Goal: Task Accomplishment & Management: Use online tool/utility

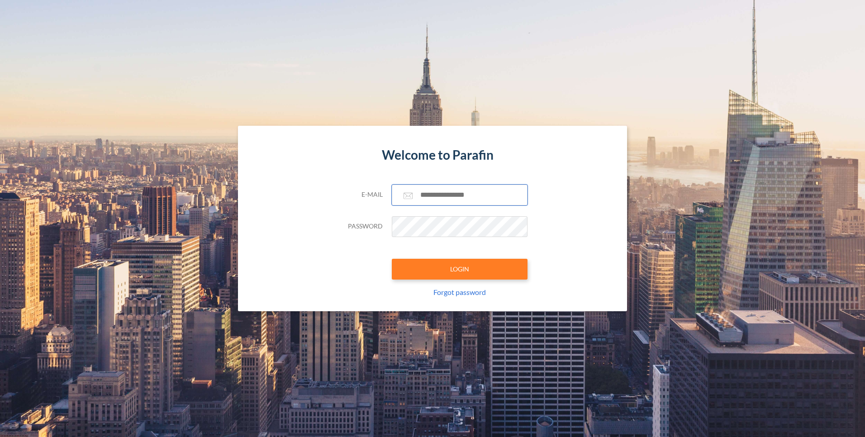
click at [455, 204] on input "text" at bounding box center [460, 195] width 136 height 21
type input "**********"
click at [392, 259] on button "LOGIN" at bounding box center [460, 269] width 136 height 21
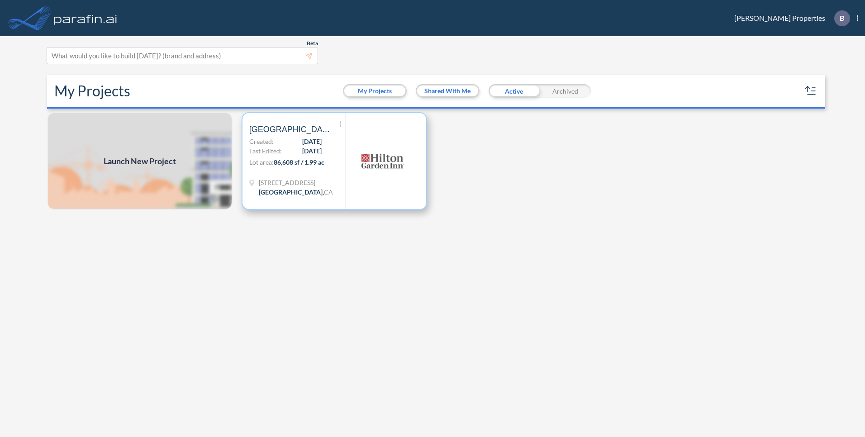
click at [302, 150] on span "[DATE]" at bounding box center [311, 151] width 19 height 10
click at [440, 98] on div "Shared With Me" at bounding box center [448, 91] width 64 height 14
click at [440, 87] on button "Shared With Me" at bounding box center [447, 91] width 61 height 11
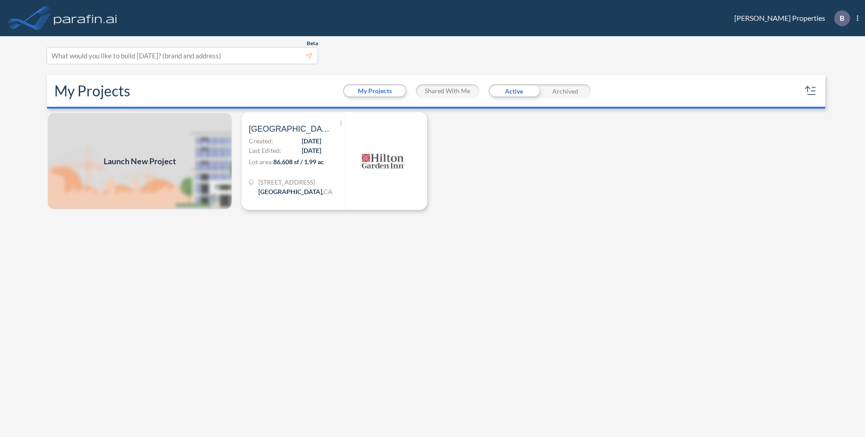
click at [357, 102] on div "My Projects My Projects Shared With Me Active Archived" at bounding box center [436, 91] width 779 height 33
click at [365, 93] on button "My Projects" at bounding box center [374, 91] width 61 height 11
click at [435, 86] on button "Shared With Me" at bounding box center [447, 91] width 61 height 11
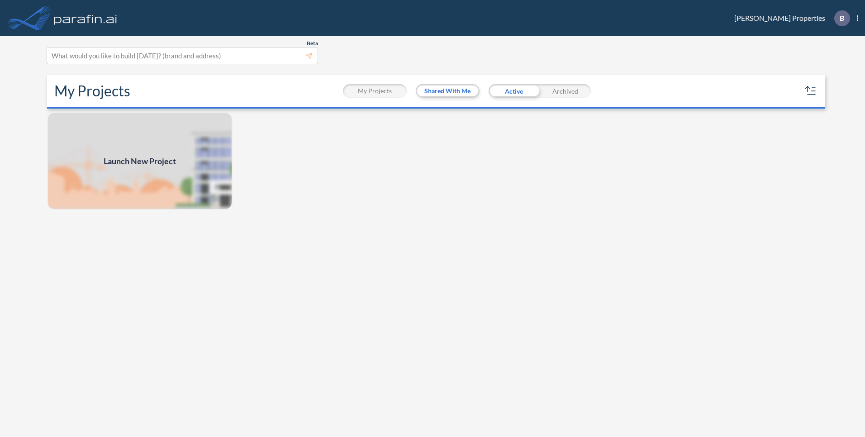
click at [373, 92] on button "My Projects" at bounding box center [374, 91] width 61 height 11
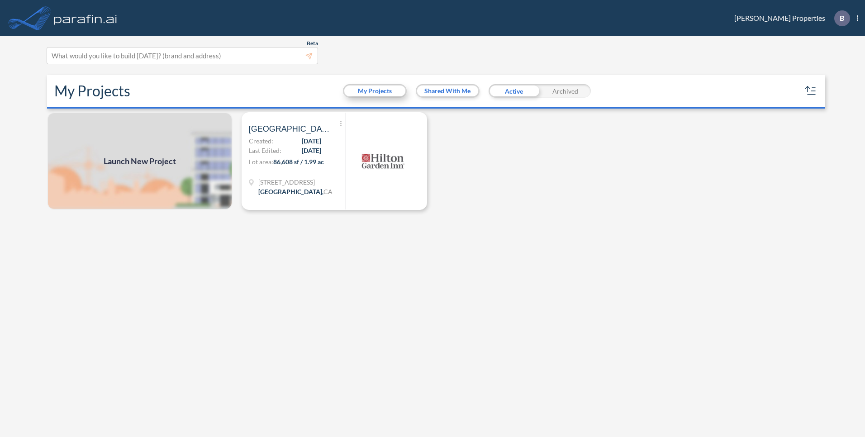
click at [395, 91] on button "My Projects" at bounding box center [374, 91] width 61 height 11
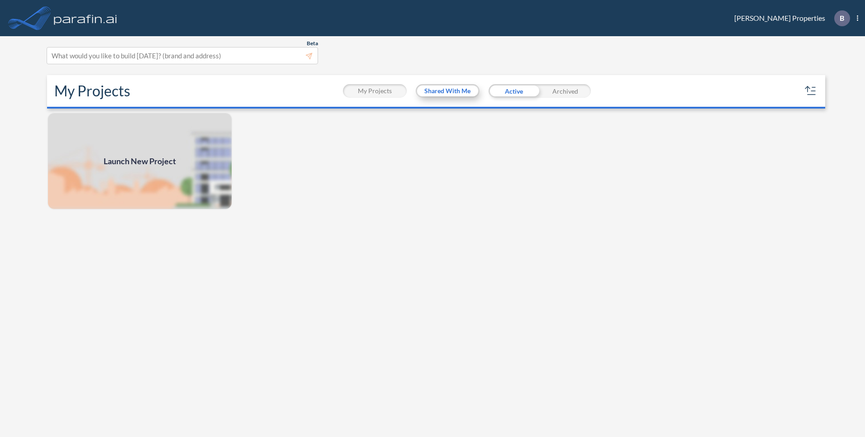
click at [443, 91] on button "Shared With Me" at bounding box center [447, 91] width 61 height 11
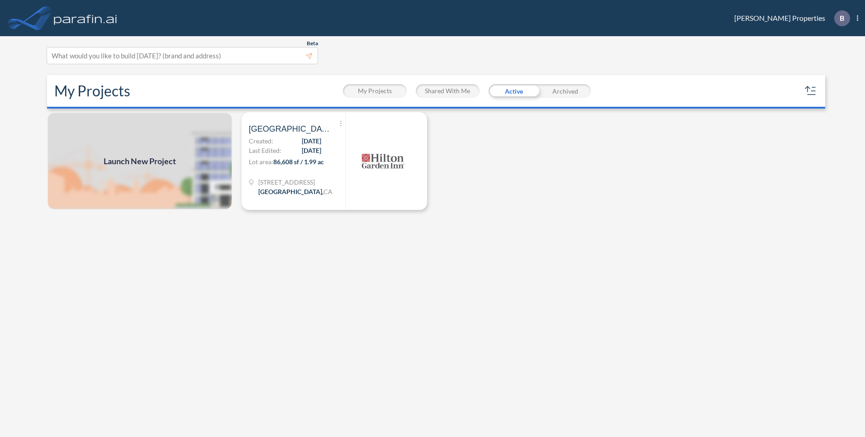
click at [443, 91] on button "Shared With Me" at bounding box center [447, 91] width 61 height 11
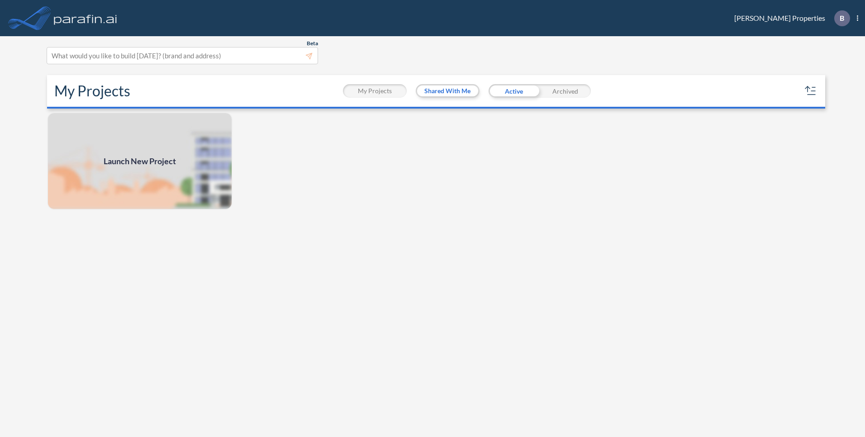
click at [348, 86] on button "My Projects" at bounding box center [374, 91] width 61 height 11
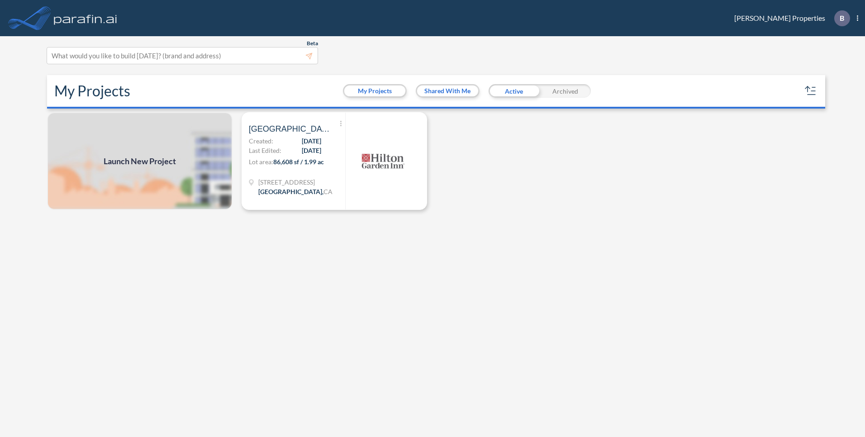
click at [491, 172] on div "Launch New Project Show More Created with sketchtool. Archive Reports Share a c…" at bounding box center [432, 275] width 779 height 327
click at [340, 123] on icon at bounding box center [340, 123] width 1 height 5
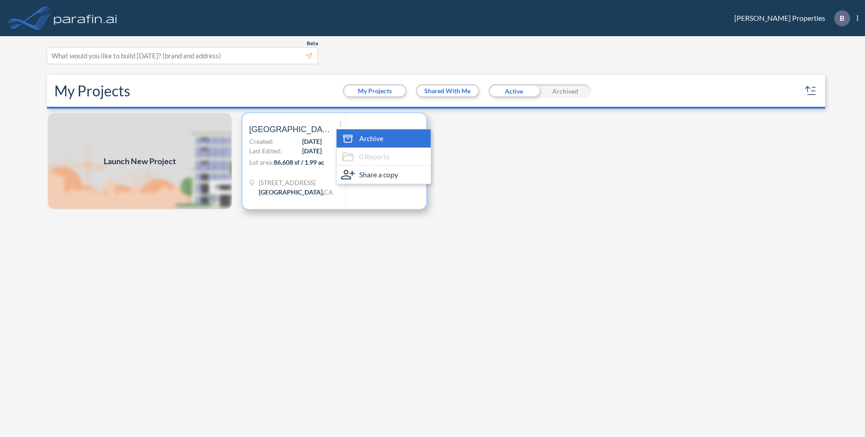
click at [372, 140] on span "Archive" at bounding box center [371, 138] width 24 height 11
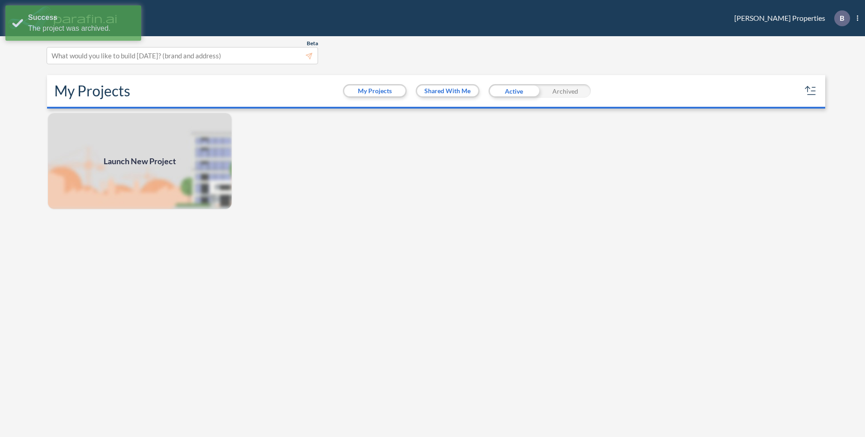
click at [325, 166] on div "Launch New Project" at bounding box center [432, 275] width 779 height 327
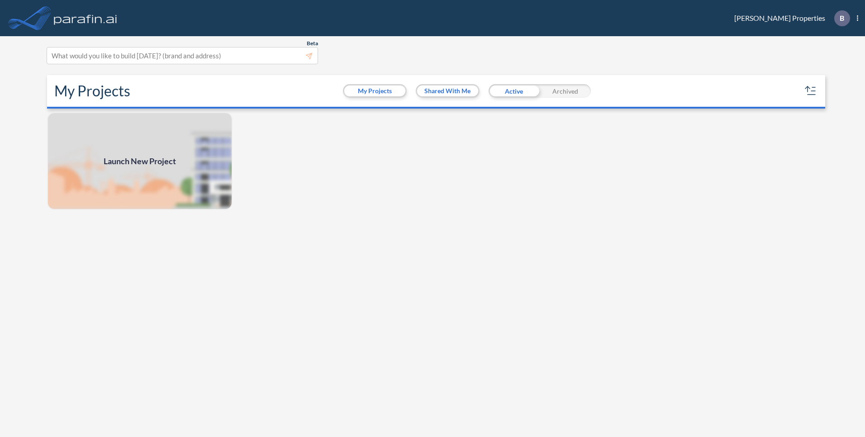
click at [481, 157] on div "Launch New Project" at bounding box center [432, 275] width 779 height 327
click at [292, 63] on div "What would you like to build [DATE]? (brand and address)" at bounding box center [182, 56] width 271 height 16
click at [280, 57] on div at bounding box center [183, 56] width 262 height 12
click at [140, 61] on div at bounding box center [183, 56] width 262 height 12
click at [856, 16] on span "B Show More Created with sketchtool. exit-to-app-button Created with Sketch. Lo…" at bounding box center [841, 18] width 33 height 16
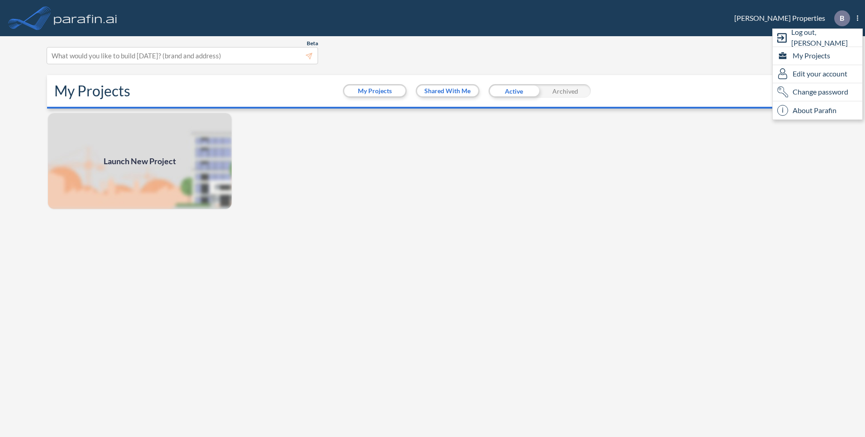
click at [589, 173] on div "Launch New Project" at bounding box center [432, 275] width 779 height 327
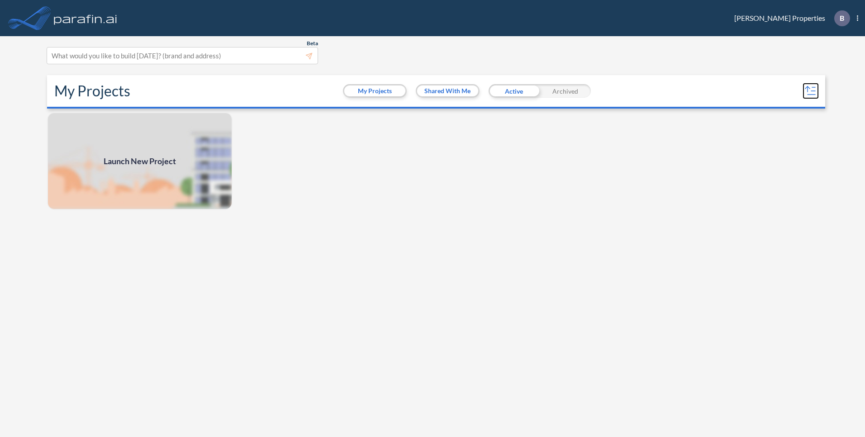
click at [809, 87] on icon "button" at bounding box center [807, 87] width 5 height 2
click at [806, 87] on icon "button" at bounding box center [811, 91] width 14 height 14
click at [658, 157] on div "Launch New Project" at bounding box center [432, 275] width 779 height 327
click at [315, 58] on div "What would you like to build [DATE]? (brand and address)" at bounding box center [182, 56] width 271 height 16
click at [310, 54] on div at bounding box center [183, 56] width 262 height 12
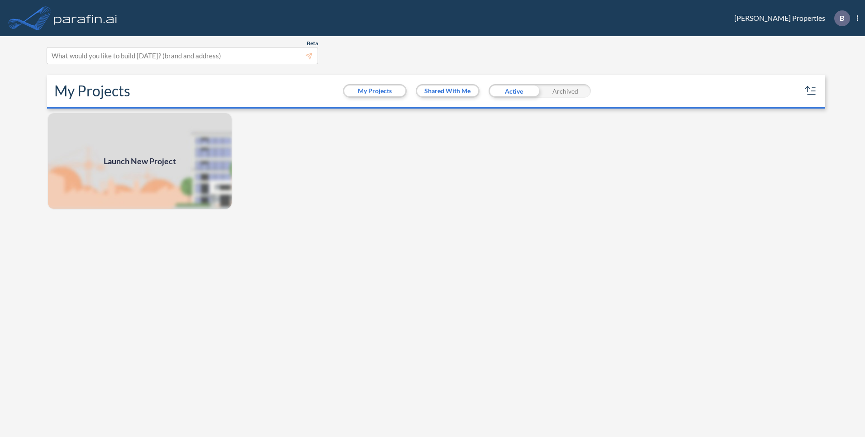
click at [424, 202] on div "Launch New Project" at bounding box center [432, 275] width 779 height 327
click at [808, 83] on div "My Projects My Projects Shared With Me Active Archived" at bounding box center [436, 91] width 779 height 33
click at [808, 91] on icon "button" at bounding box center [808, 88] width 0 height 5
click at [744, 157] on div "Launch New Project" at bounding box center [432, 275] width 779 height 327
click at [138, 161] on span "Launch New Project" at bounding box center [140, 161] width 72 height 12
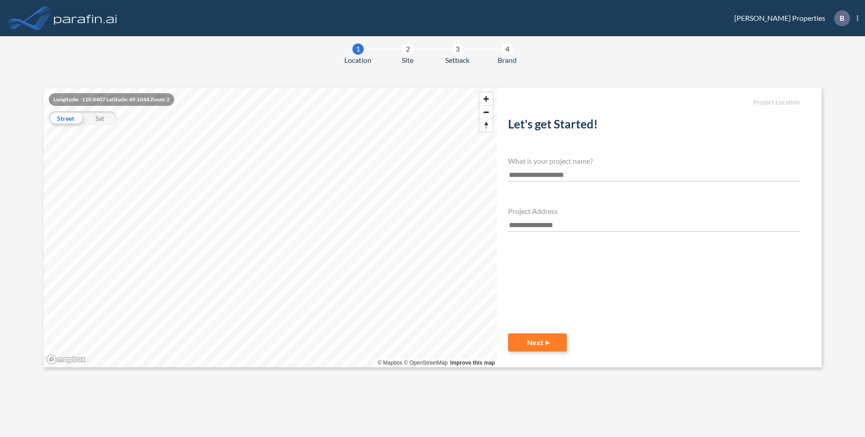
click at [526, 177] on input "text" at bounding box center [654, 175] width 292 height 12
click at [520, 182] on div "**********" at bounding box center [654, 211] width 292 height 202
click at [522, 174] on input "**********" at bounding box center [654, 175] width 292 height 12
type input "**********"
click at [550, 219] on input "text" at bounding box center [654, 225] width 292 height 12
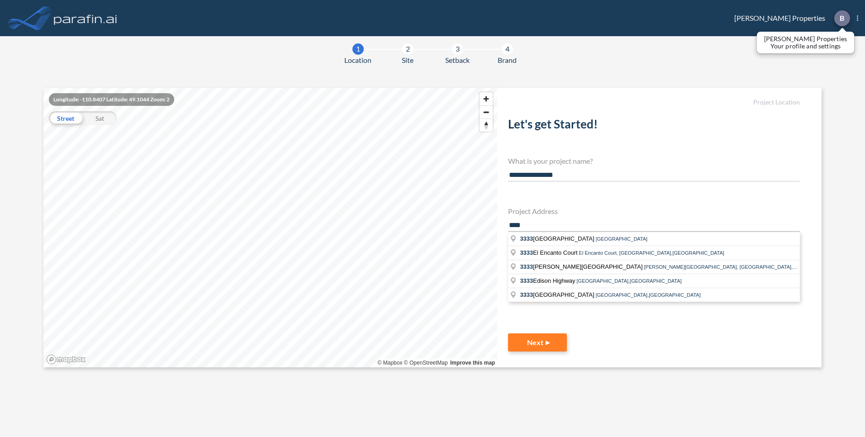
type input "****"
click at [845, 19] on div at bounding box center [842, 18] width 16 height 16
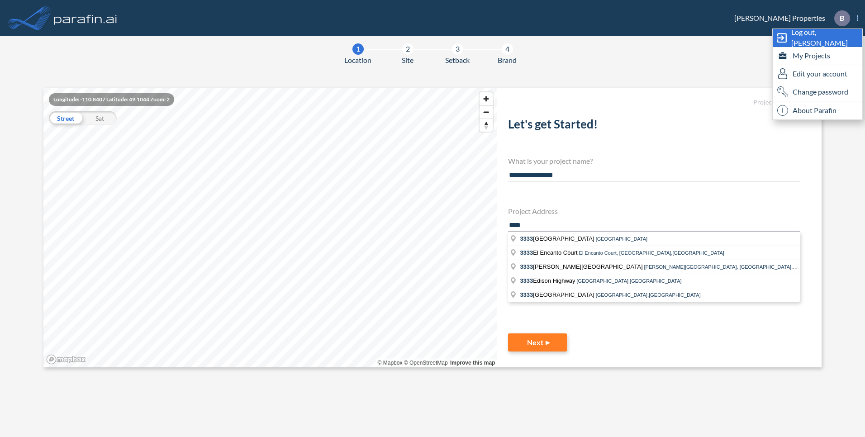
click at [821, 33] on span "Log out, [PERSON_NAME]" at bounding box center [826, 38] width 71 height 22
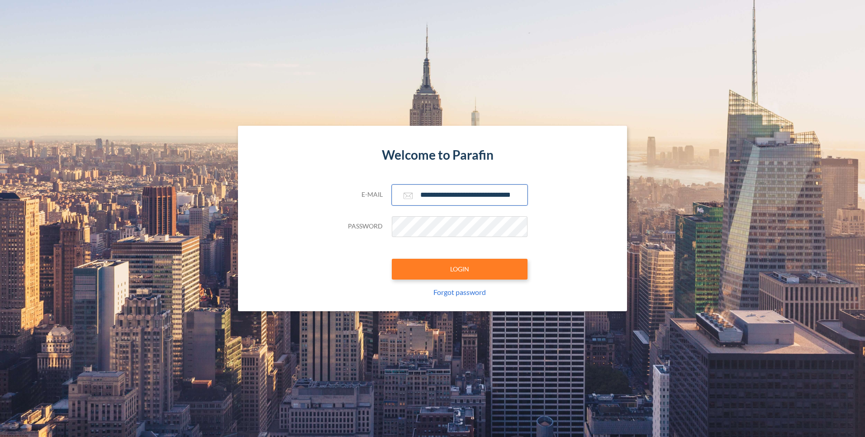
click at [436, 197] on input "**********" at bounding box center [460, 195] width 136 height 21
drag, startPoint x: 452, startPoint y: 195, endPoint x: 376, endPoint y: 184, distance: 77.2
click at [376, 184] on form "**********" at bounding box center [433, 219] width 190 height 186
type input "**********"
click at [467, 273] on button "LOGIN" at bounding box center [460, 269] width 136 height 21
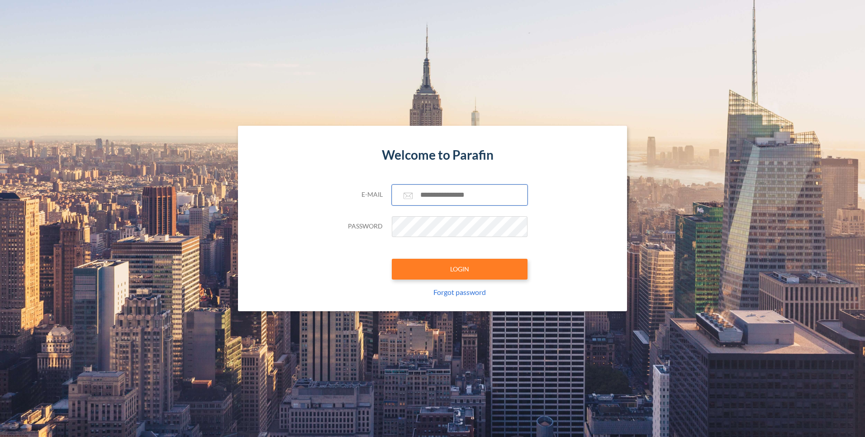
type input "**********"
